Goal: Information Seeking & Learning: Learn about a topic

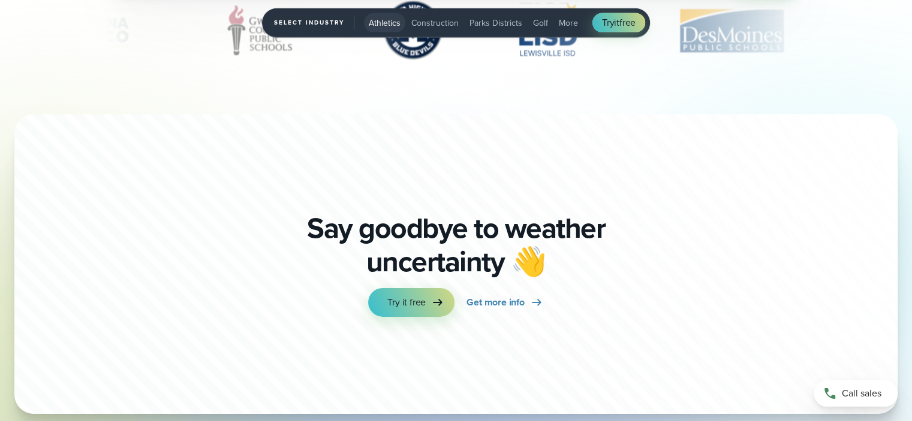
scroll to position [4064, 0]
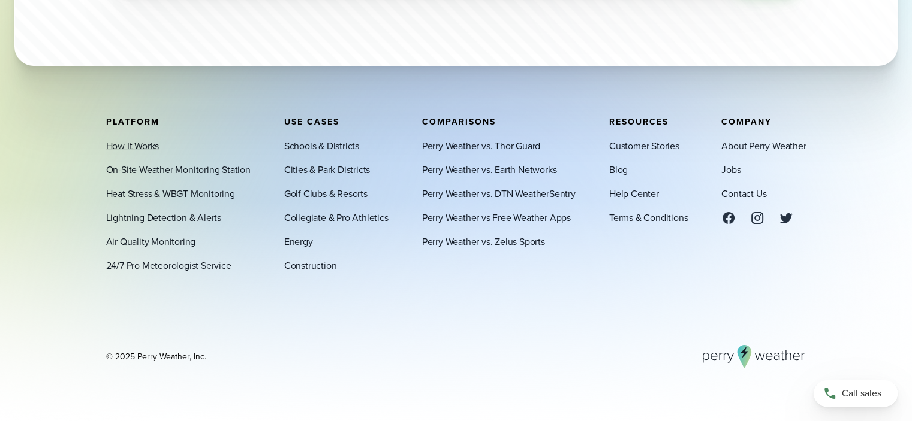
click at [132, 144] on link "How It Works" at bounding box center [132, 145] width 53 height 14
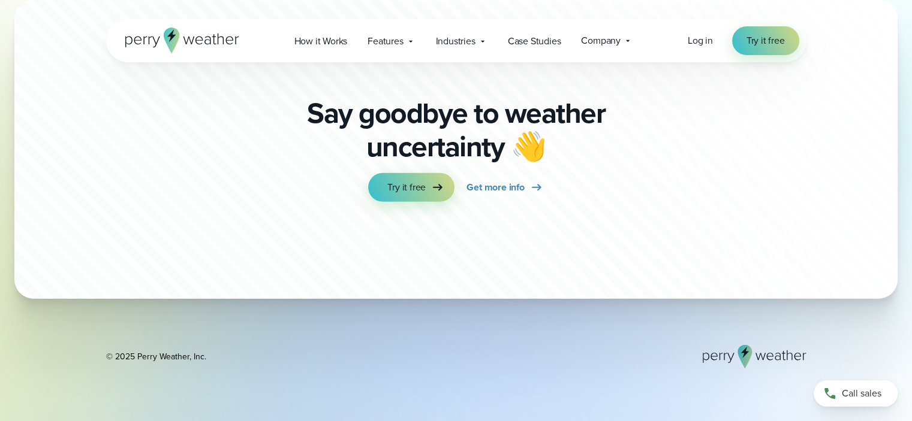
scroll to position [3440, 0]
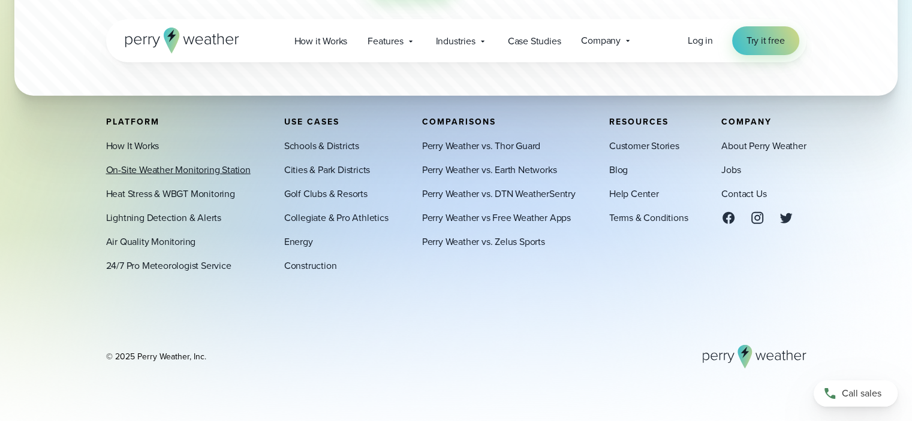
click at [153, 165] on link "On-Site Weather Monitoring Station" at bounding box center [178, 169] width 144 height 14
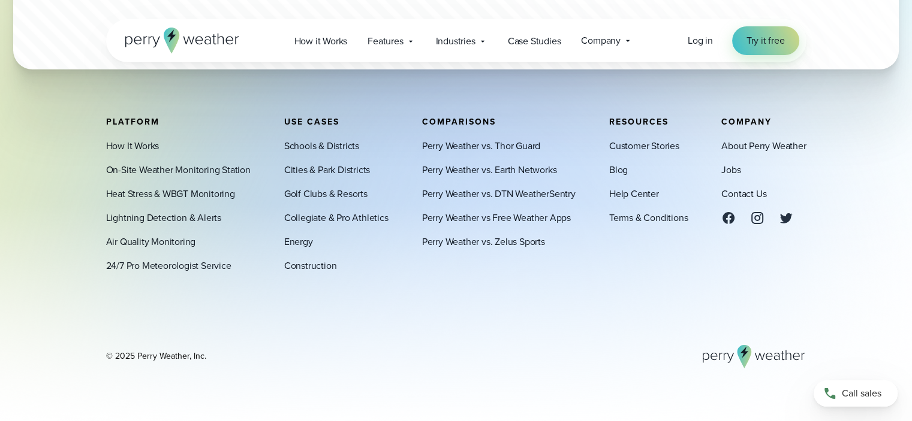
scroll to position [3812, 0]
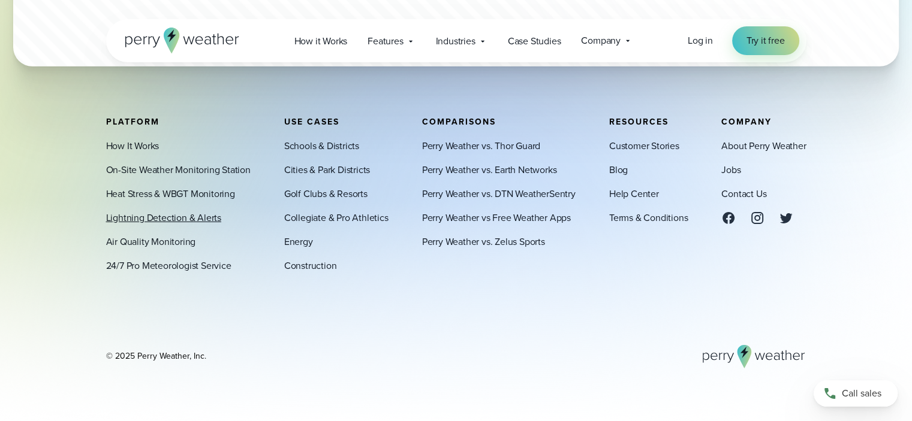
click at [204, 217] on link "Lightning Detection & Alerts" at bounding box center [163, 217] width 115 height 14
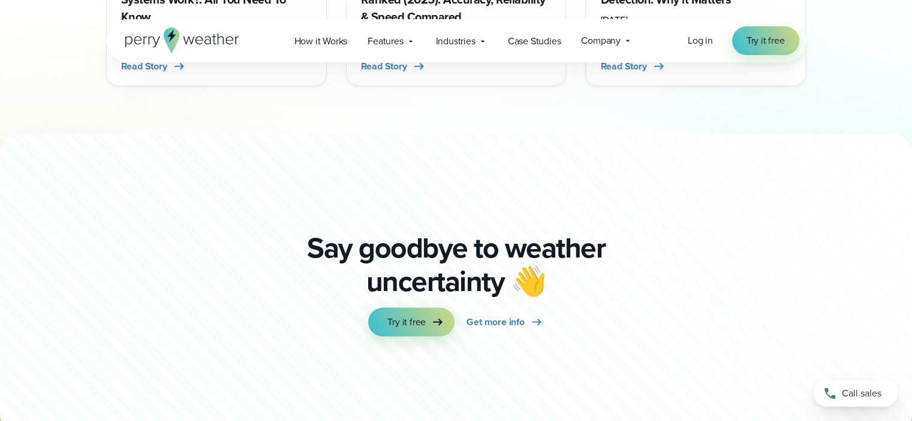
scroll to position [3237, 0]
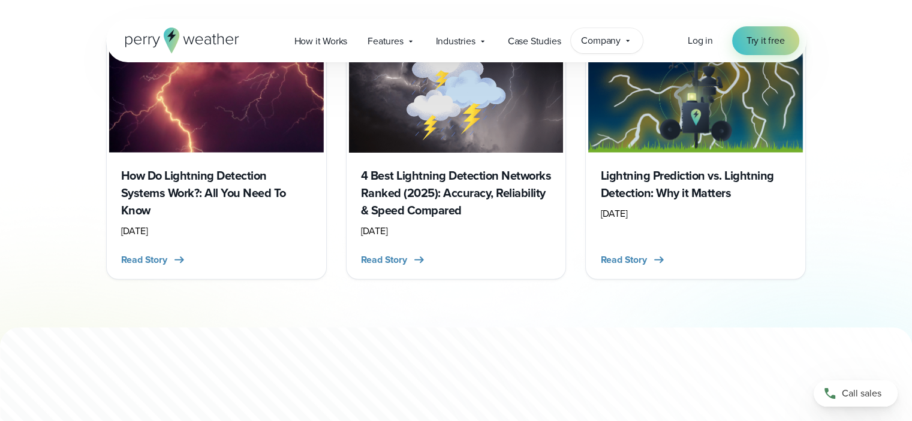
click at [626, 43] on icon at bounding box center [628, 41] width 10 height 10
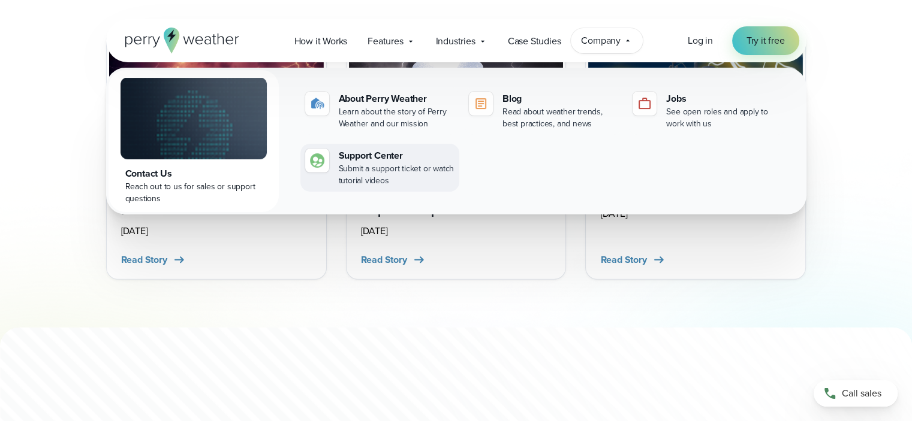
click at [371, 163] on div "Submit a support ticket or watch tutorial videos" at bounding box center [397, 175] width 116 height 24
